Goal: Navigation & Orientation: Find specific page/section

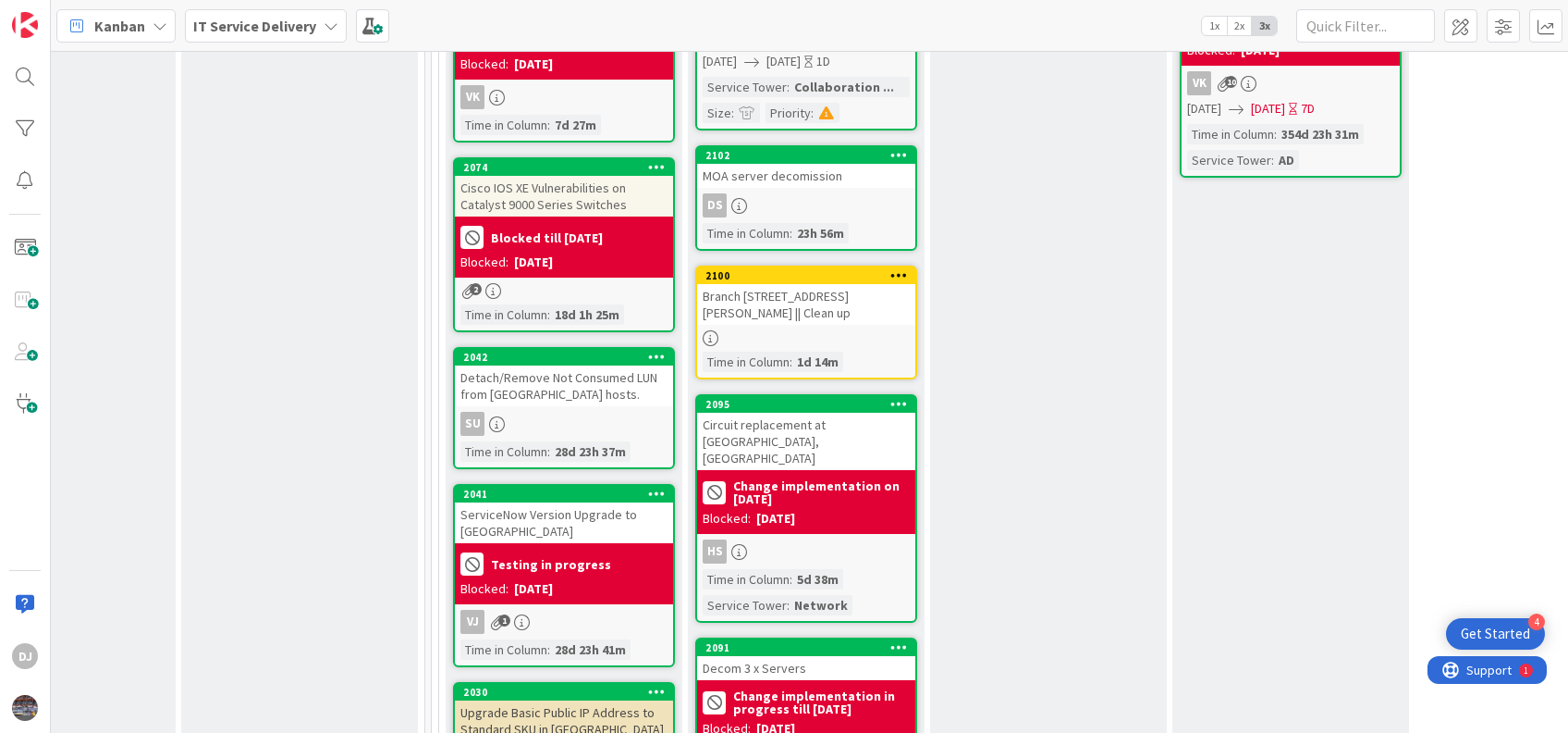
scroll to position [1200, 853]
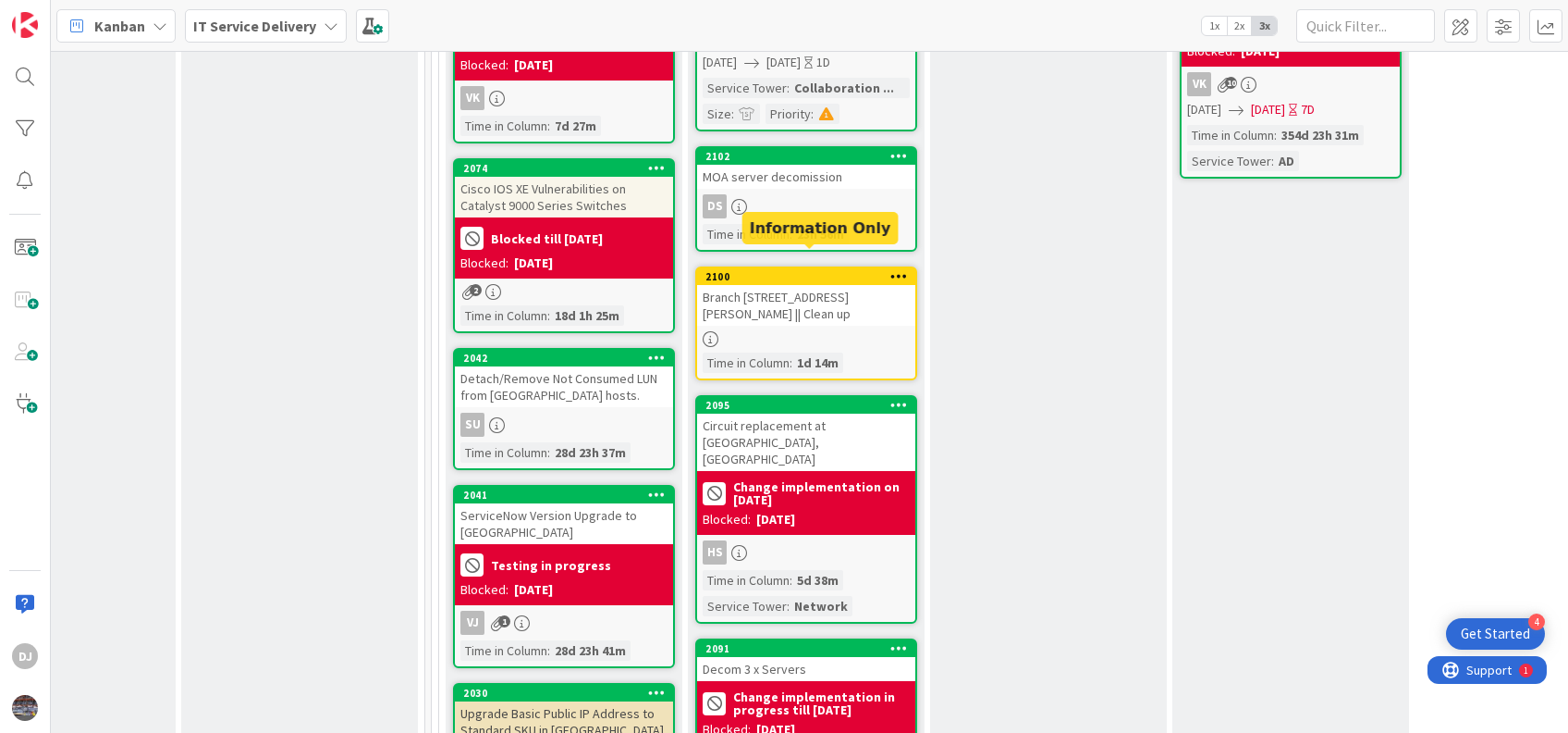
click at [819, 270] on div "2100" at bounding box center [810, 276] width 210 height 13
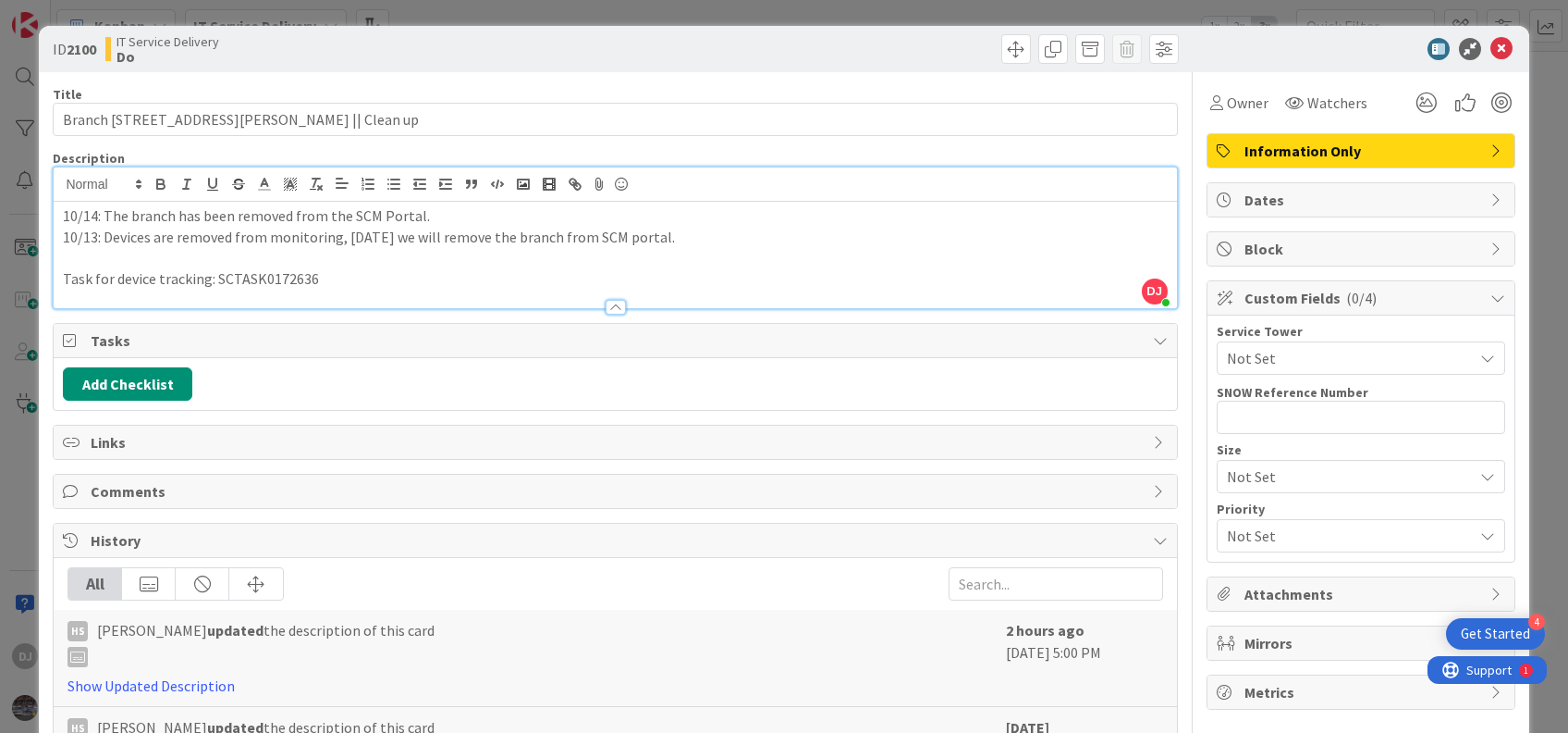
click at [636, 196] on div "DJ [PERSON_NAME] just joined 10/14: The branch has been removed from the SCM Po…" at bounding box center [615, 238] width 1122 height 141
click at [1491, 46] on icon at bounding box center [1502, 49] width 22 height 22
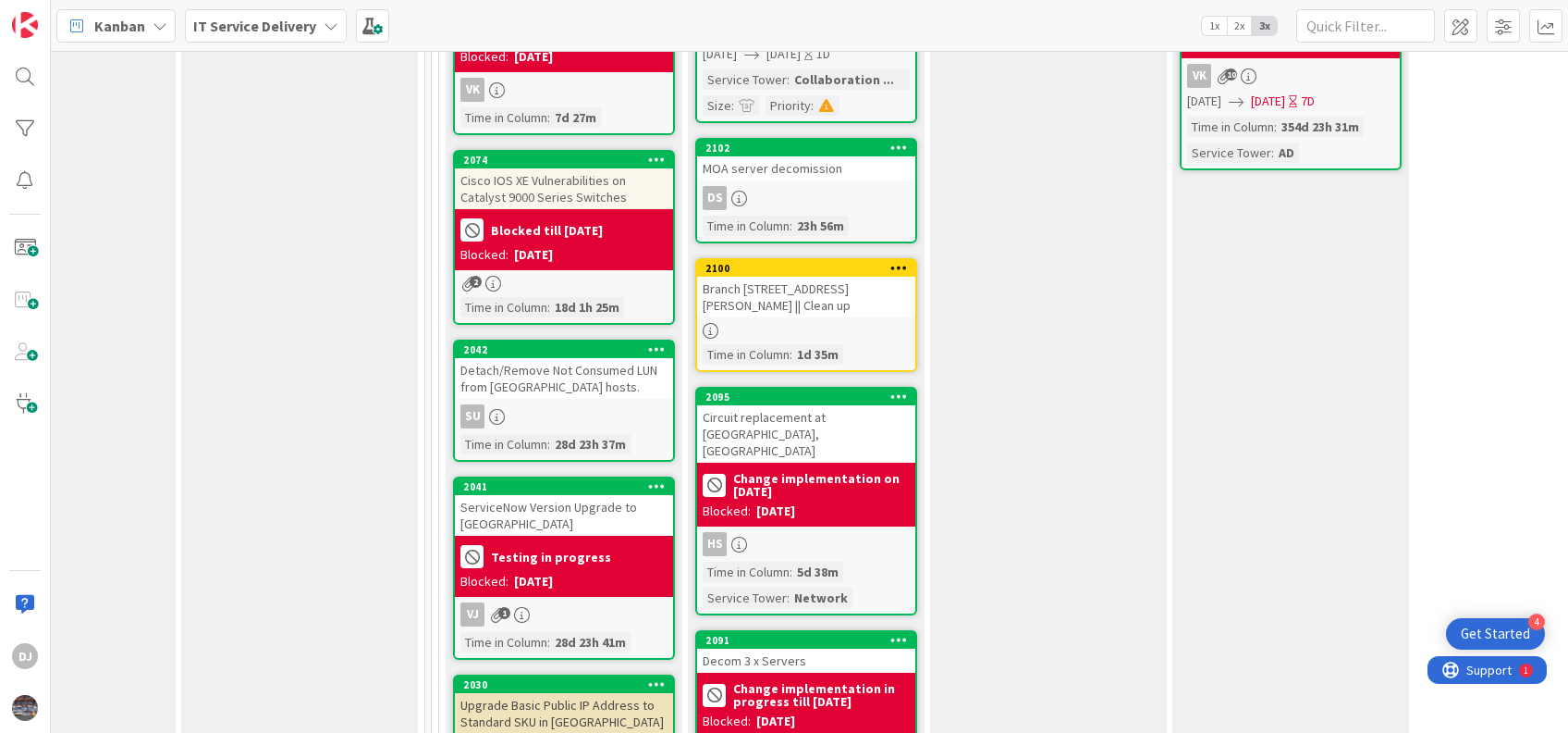
scroll to position [1207, 853]
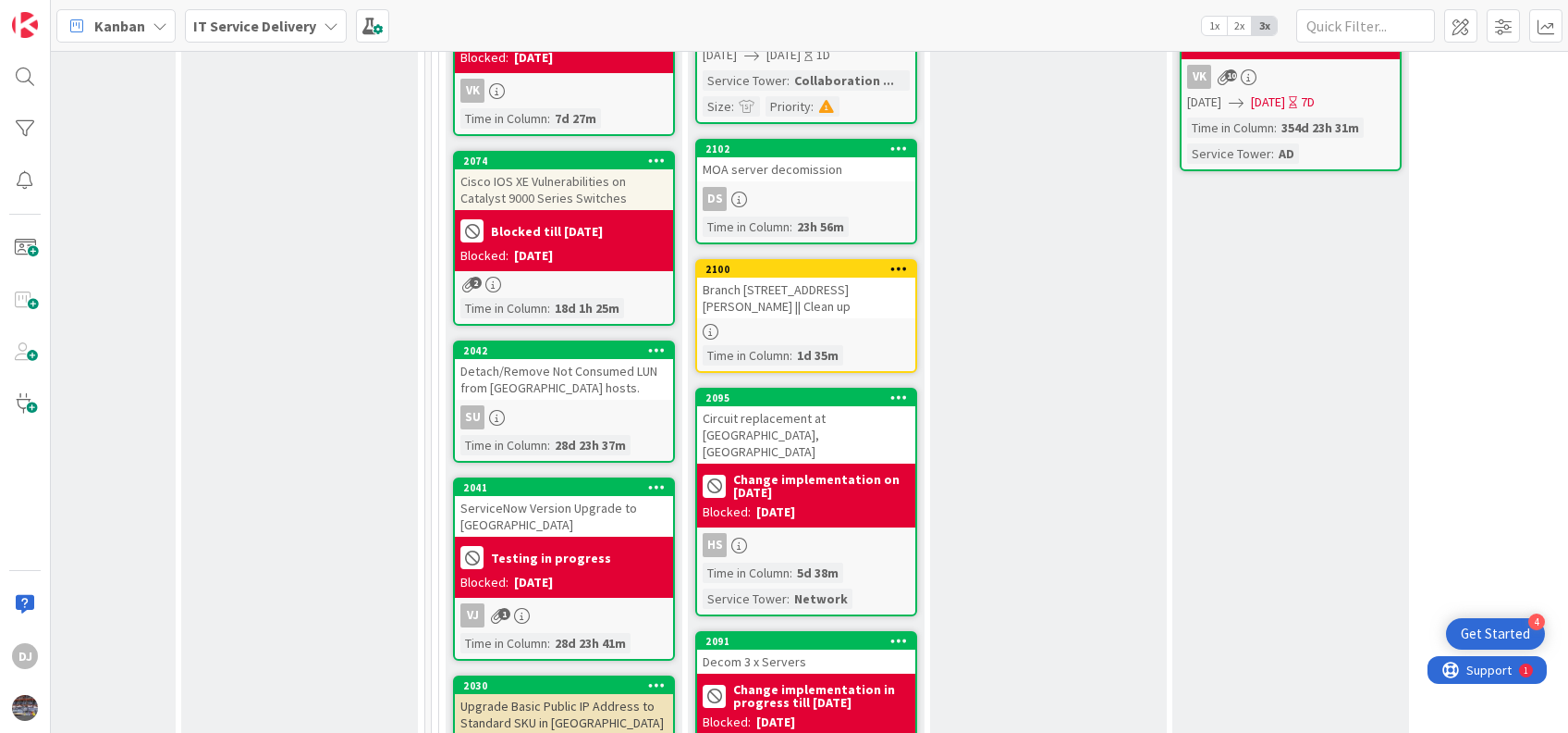
click at [815, 389] on div "2095" at bounding box center [807, 397] width 219 height 17
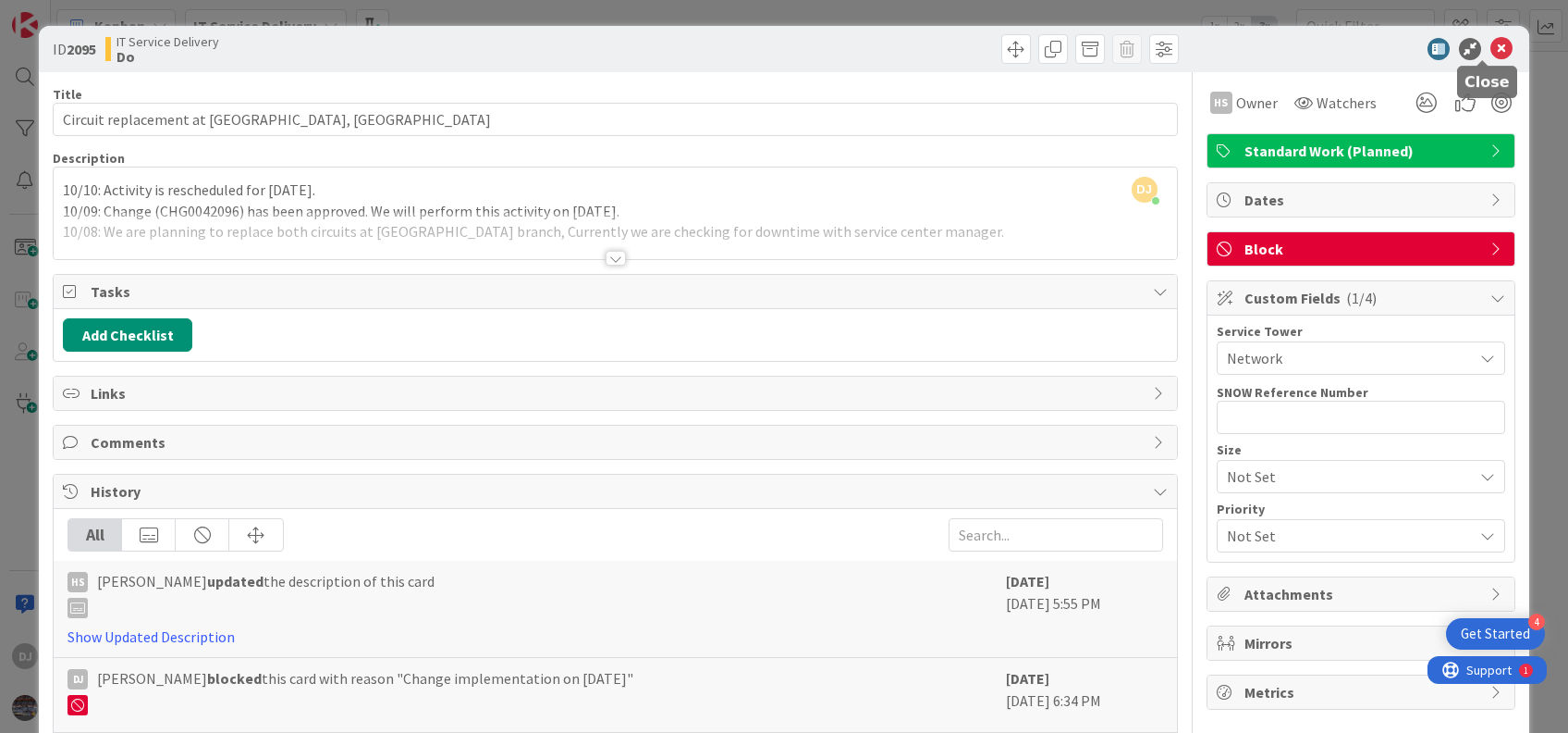
click at [1491, 38] on icon at bounding box center [1502, 49] width 22 height 22
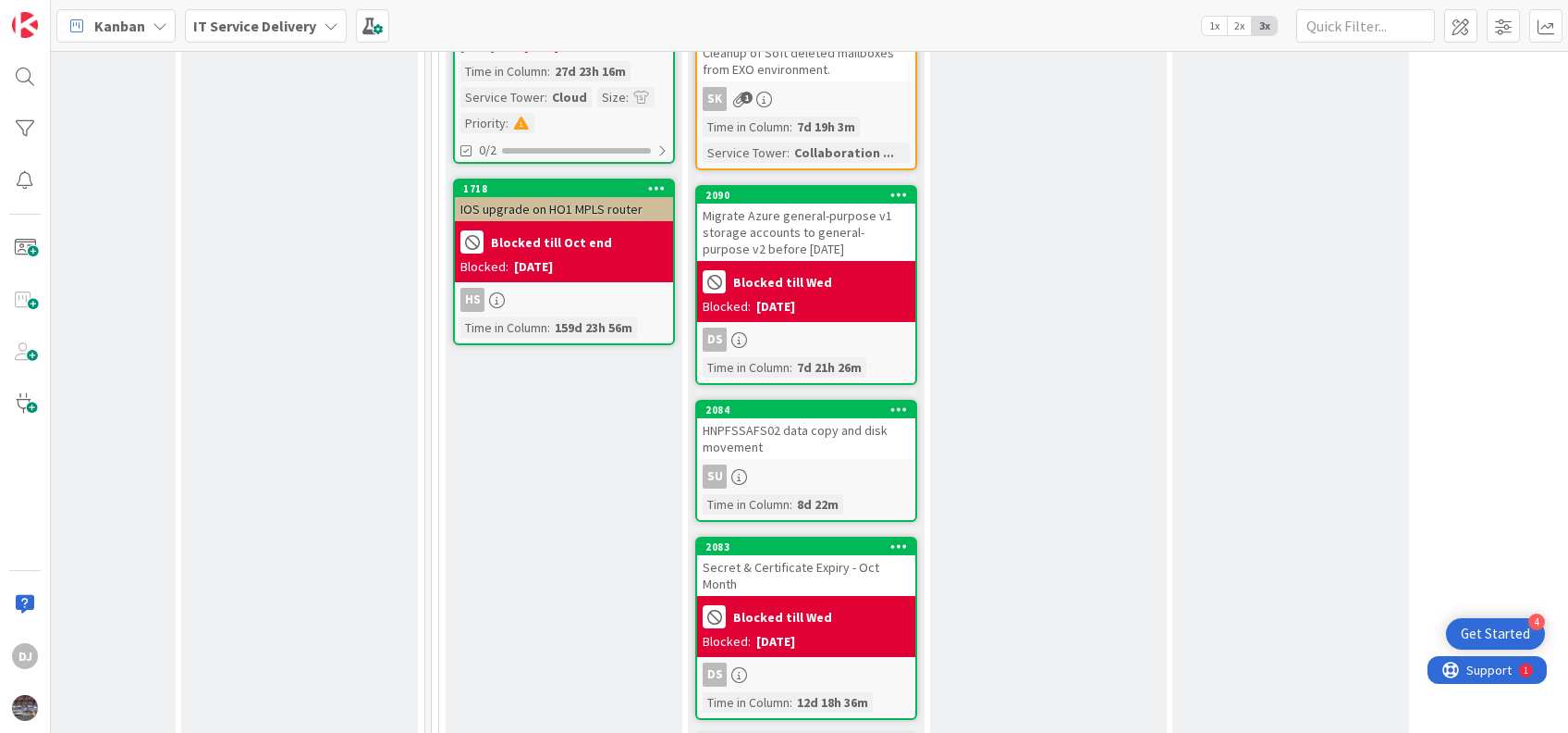
scroll to position [1998, 853]
